Goal: Information Seeking & Learning: Learn about a topic

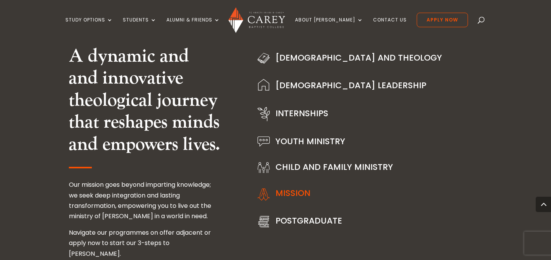
scroll to position [995, 0]
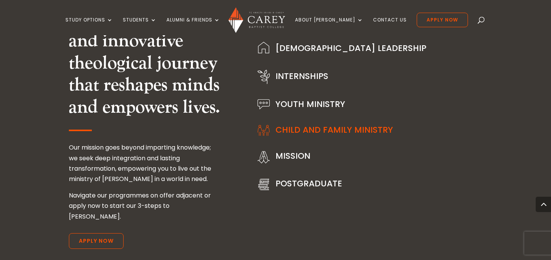
click at [301, 129] on link "Child and Family Ministry" at bounding box center [335, 130] width 118 height 12
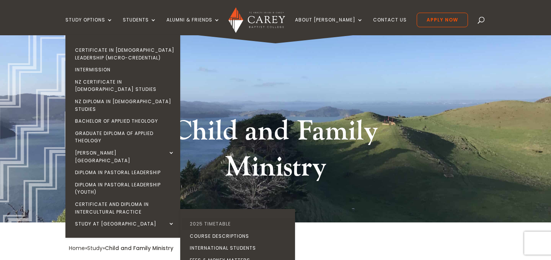
scroll to position [20, 0]
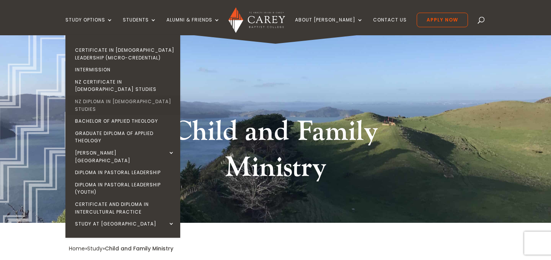
click at [155, 95] on link "NZ Diploma in [DEMOGRAPHIC_DATA] Studies" at bounding box center [124, 105] width 115 height 20
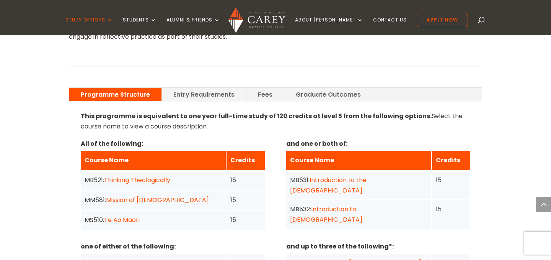
scroll to position [557, 0]
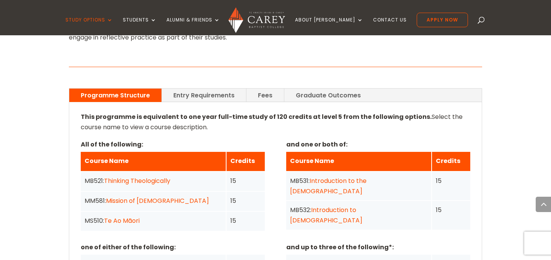
click at [342, 88] on link "Graduate Outcomes" at bounding box center [329, 94] width 88 height 13
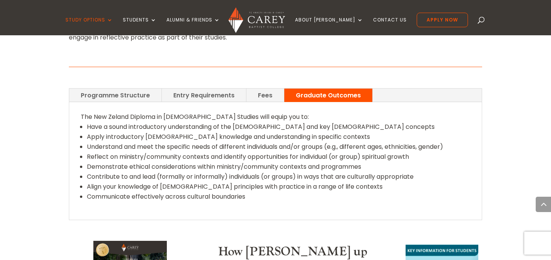
click at [203, 88] on link "Entry Requirements" at bounding box center [204, 94] width 84 height 13
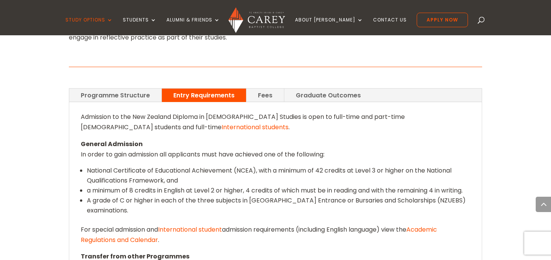
click at [147, 88] on link "Programme Structure" at bounding box center [115, 94] width 92 height 13
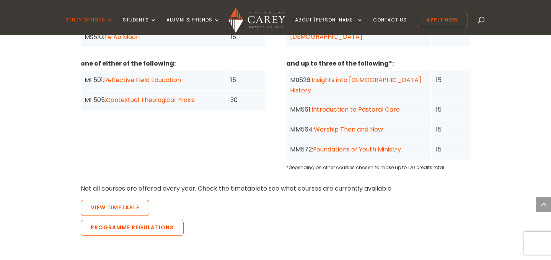
scroll to position [733, 0]
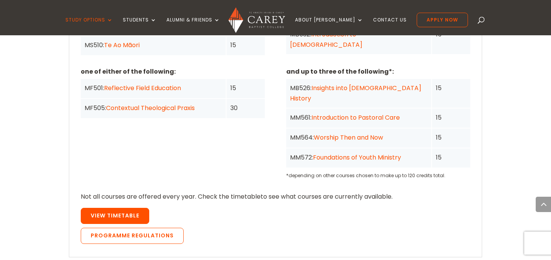
click at [133, 208] on link "View Timetable" at bounding box center [115, 216] width 69 height 16
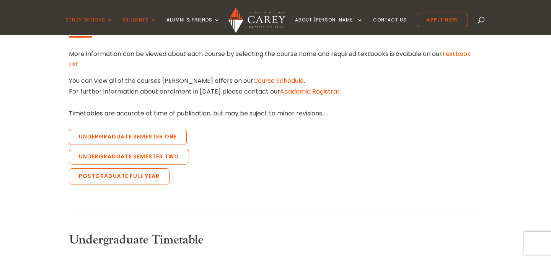
scroll to position [260, 0]
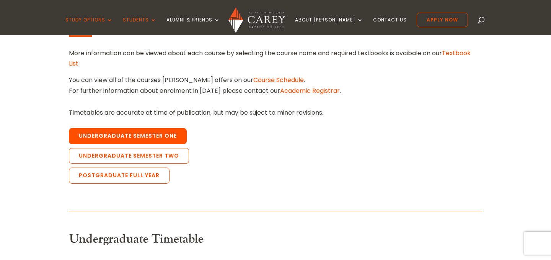
click at [181, 135] on link "Undergraduate Semester One" at bounding box center [128, 136] width 118 height 16
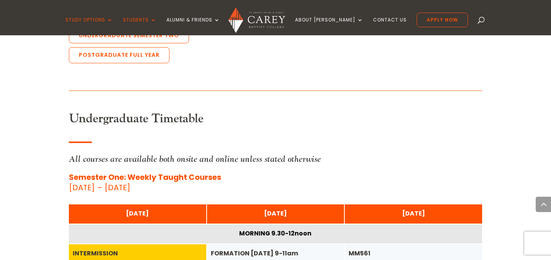
scroll to position [342, 0]
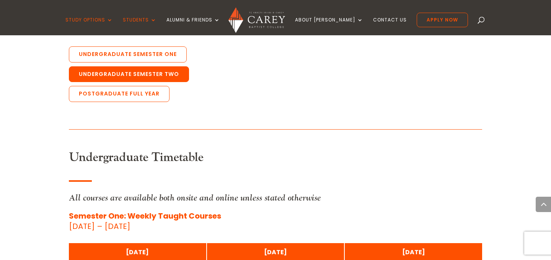
click at [172, 80] on link "Undergraduate Semester Two" at bounding box center [129, 74] width 120 height 16
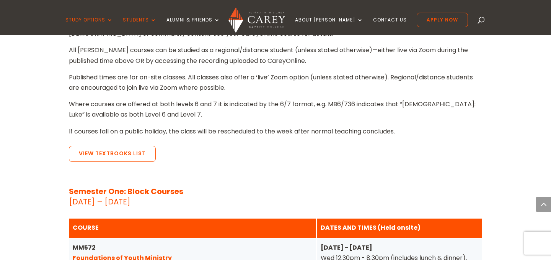
scroll to position [725, 0]
